Goal: Task Accomplishment & Management: Manage account settings

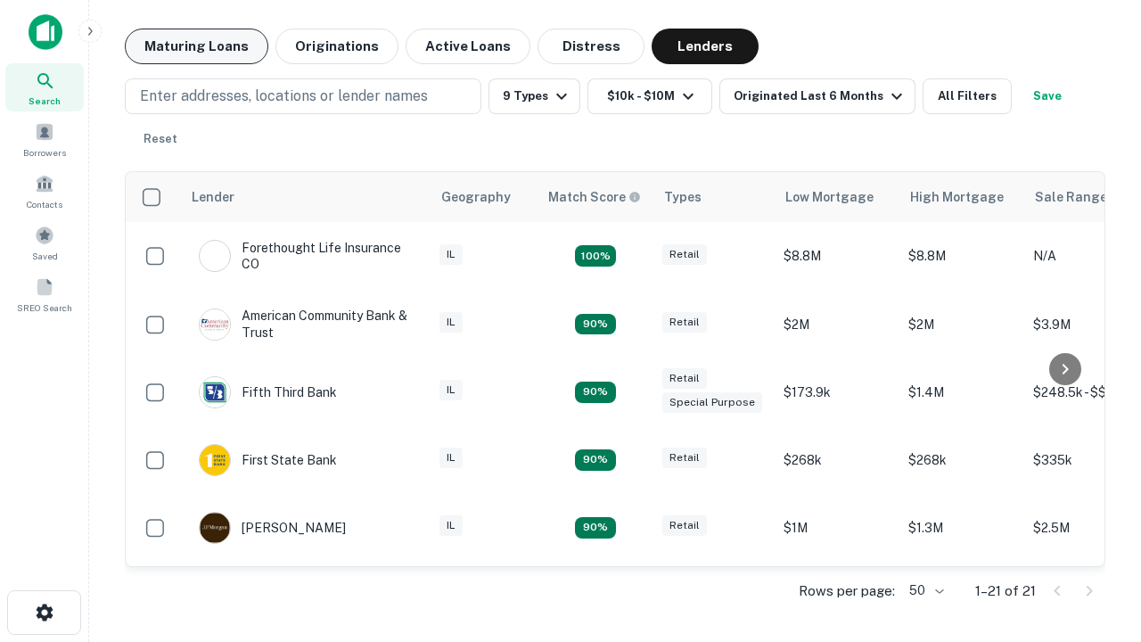
click at [196, 46] on button "Maturing Loans" at bounding box center [196, 47] width 143 height 36
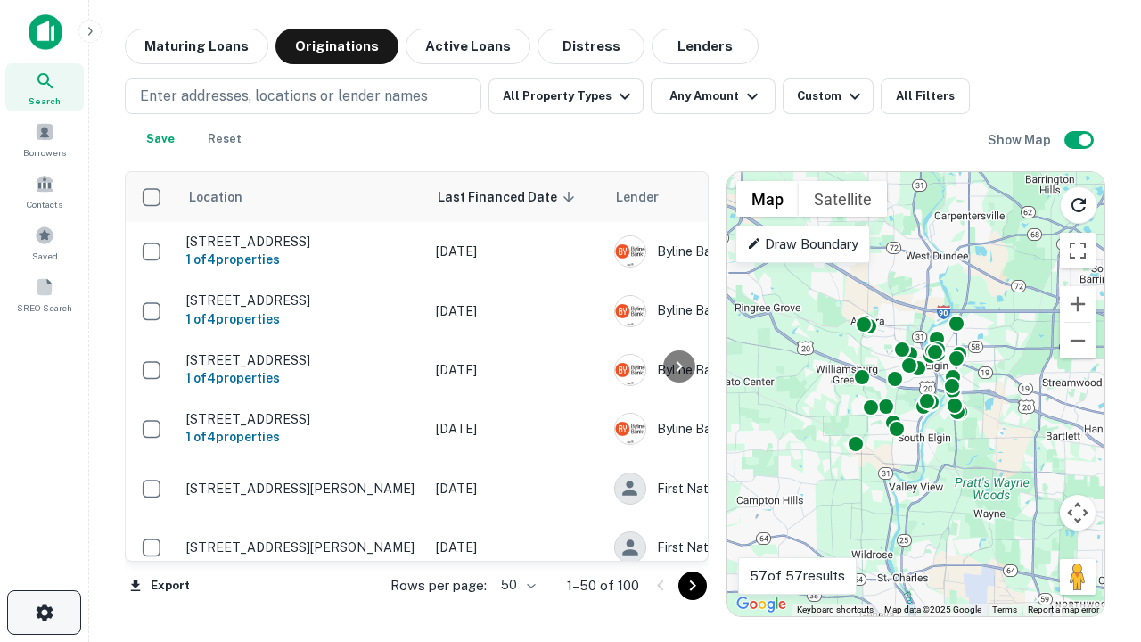
click at [44, 612] on icon "button" at bounding box center [44, 612] width 21 height 21
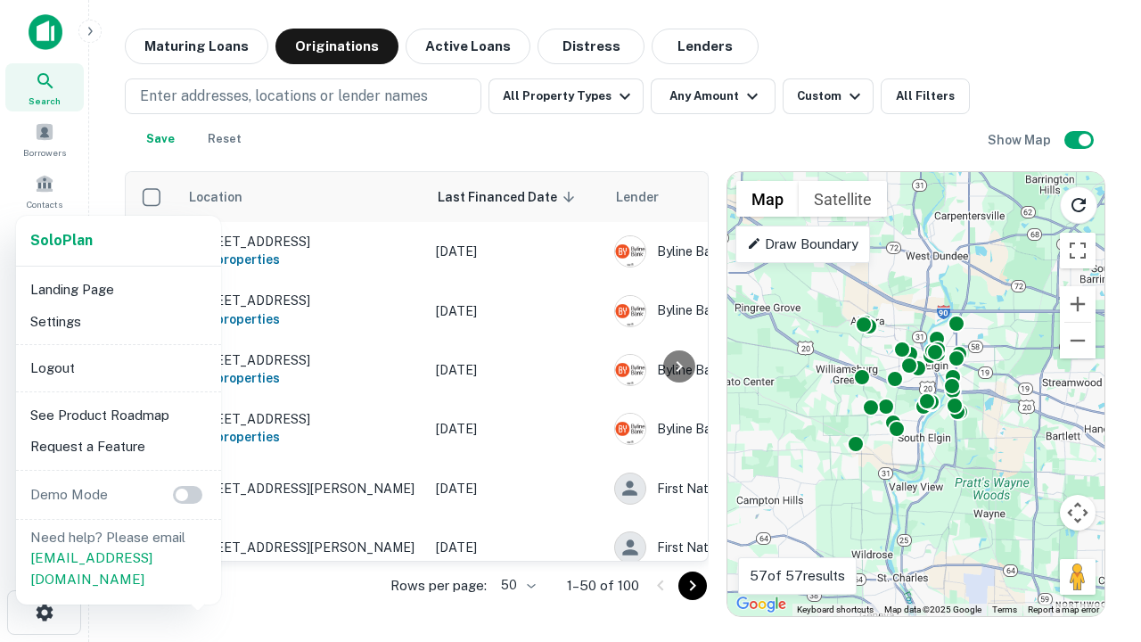
click at [118, 367] on li "Logout" at bounding box center [118, 368] width 191 height 32
